Goal: Task Accomplishment & Management: Manage account settings

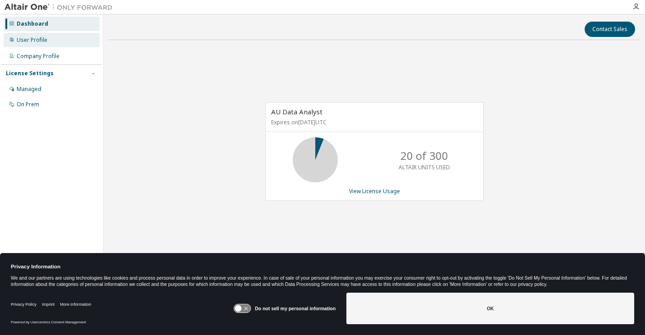
click at [47, 41] on div "User Profile" at bounding box center [52, 40] width 96 height 14
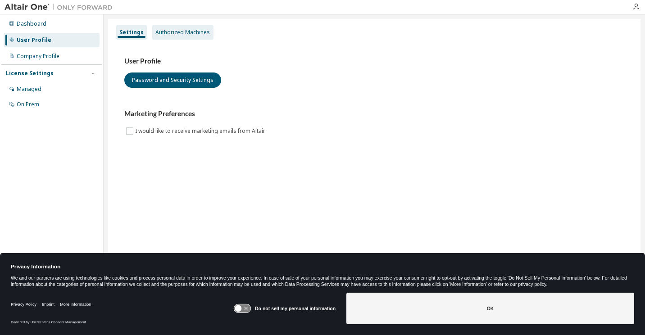
click at [183, 34] on div "Authorized Machines" at bounding box center [182, 32] width 54 height 7
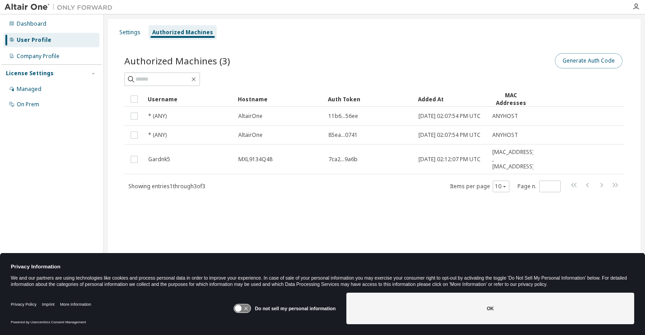
click at [574, 61] on button "Generate Auth Code" at bounding box center [589, 60] width 68 height 15
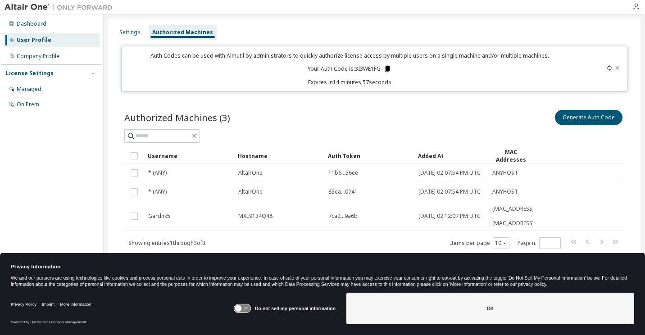
click at [388, 68] on icon at bounding box center [387, 69] width 5 height 6
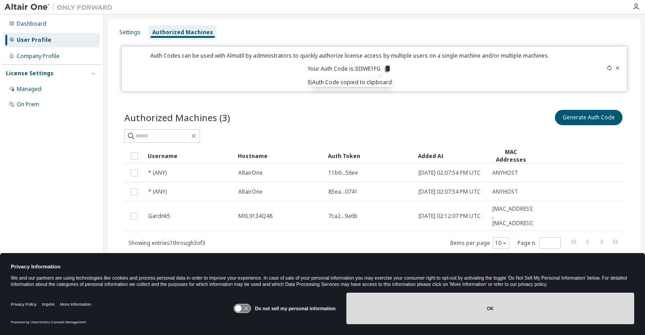
click at [488, 313] on button "OK" at bounding box center [490, 309] width 288 height 32
